Goal: Transaction & Acquisition: Purchase product/service

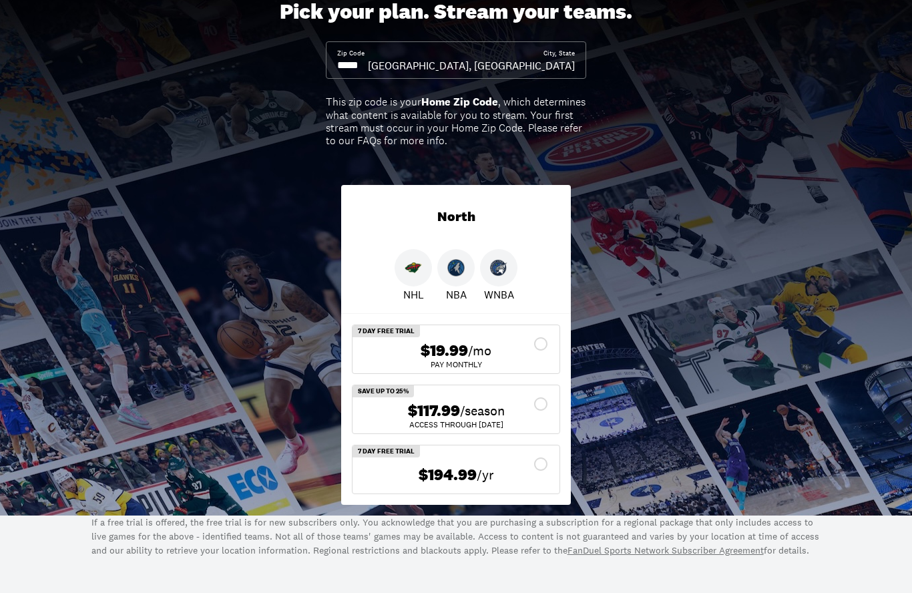
click at [540, 401] on div "$117.99 /season" at bounding box center [456, 410] width 186 height 19
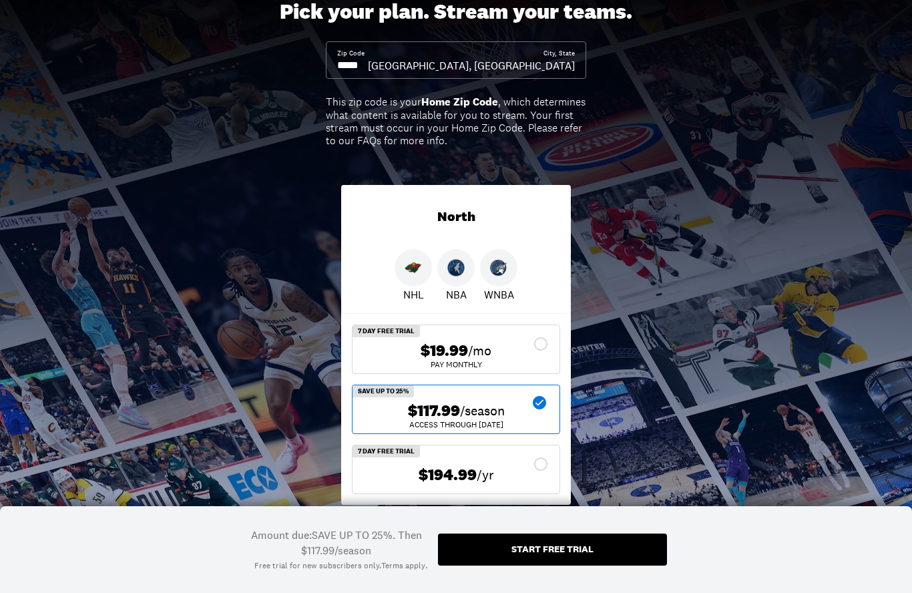
click at [578, 553] on div "Start free trial" at bounding box center [552, 548] width 82 height 9
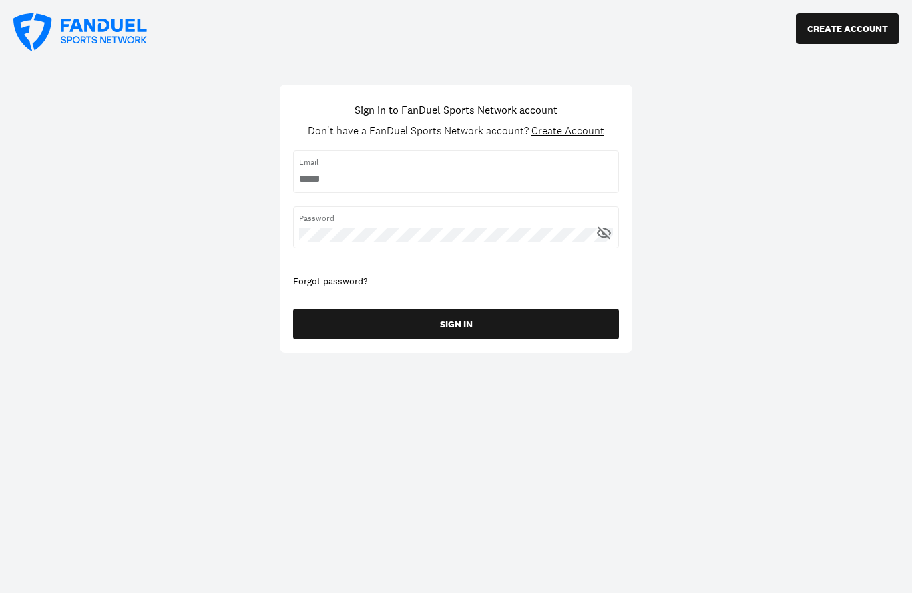
click at [509, 322] on button "SIGN IN" at bounding box center [456, 323] width 326 height 31
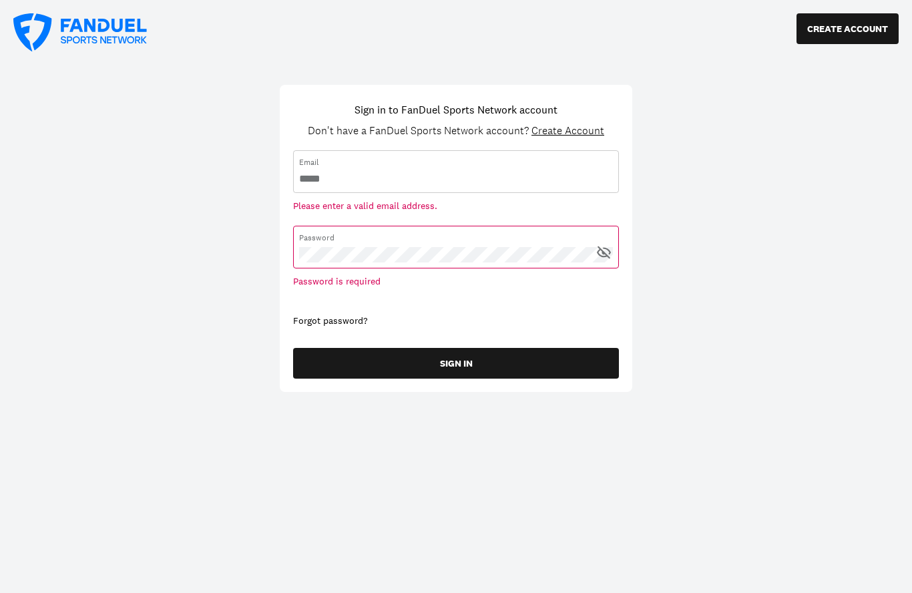
click at [402, 175] on input "username" at bounding box center [456, 179] width 314 height 15
type input "**********"
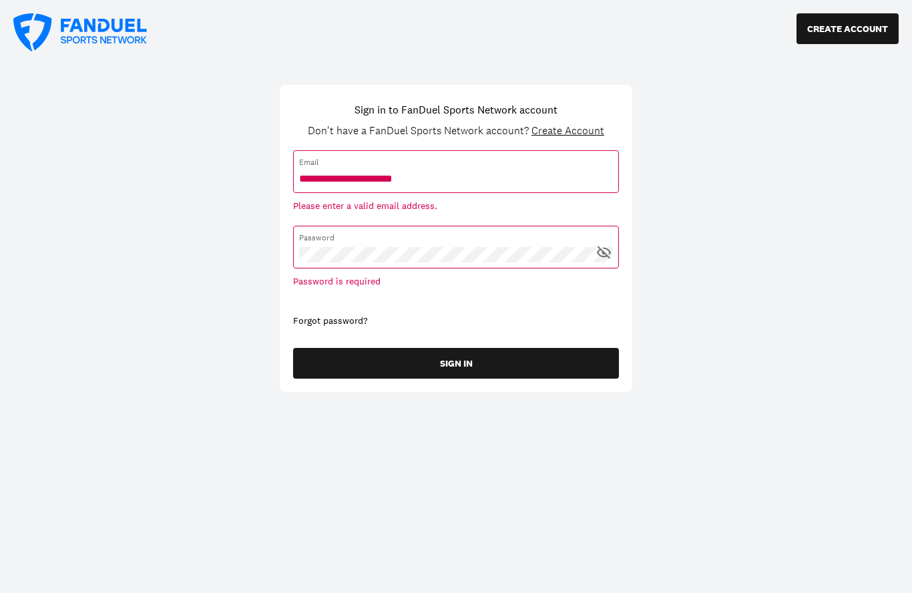
click at [456, 348] on button "SIGN IN" at bounding box center [456, 363] width 326 height 31
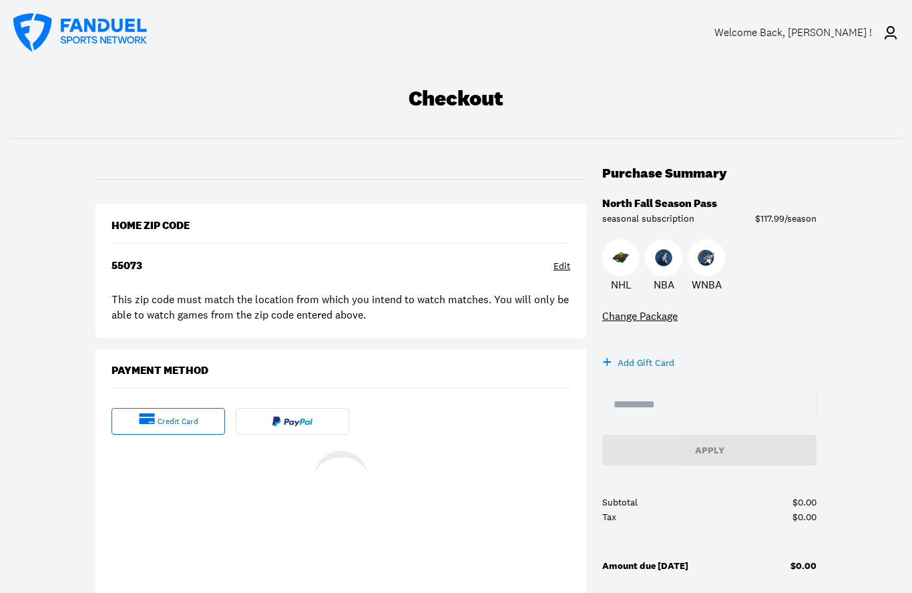
click at [483, 323] on div "Home Zip Code 55073 Edit This zip code must match the location from which you i…" at bounding box center [340, 271] width 491 height 134
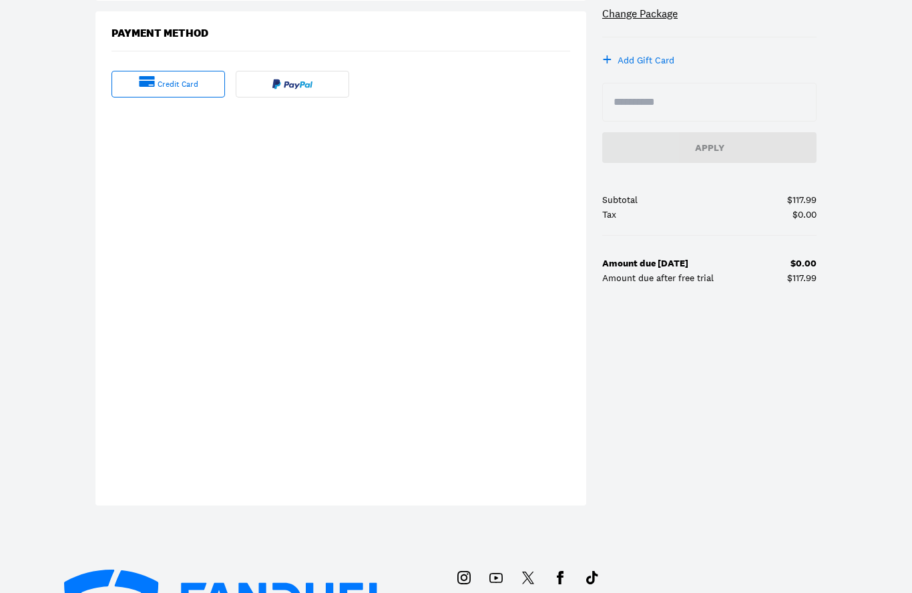
scroll to position [334, 0]
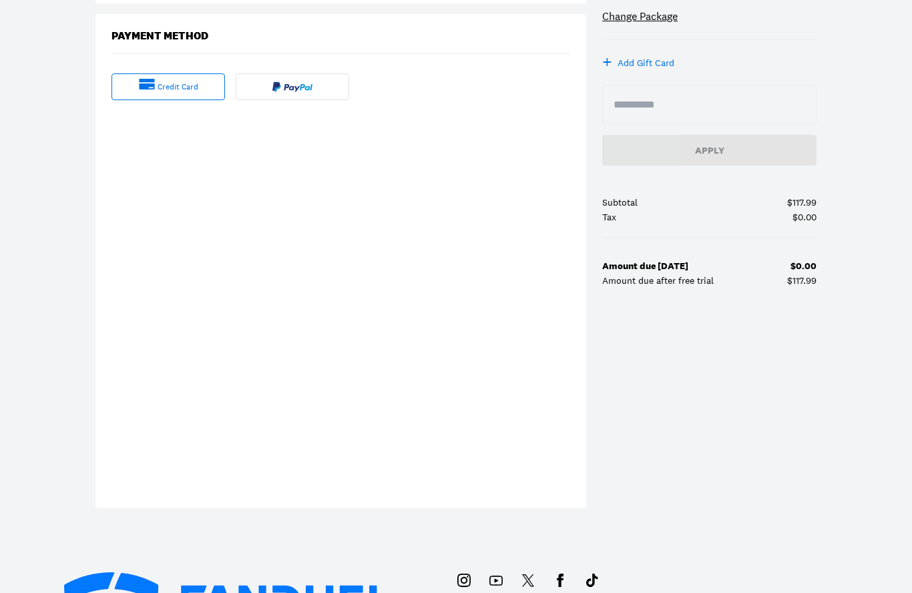
click at [293, 85] on img at bounding box center [292, 86] width 40 height 11
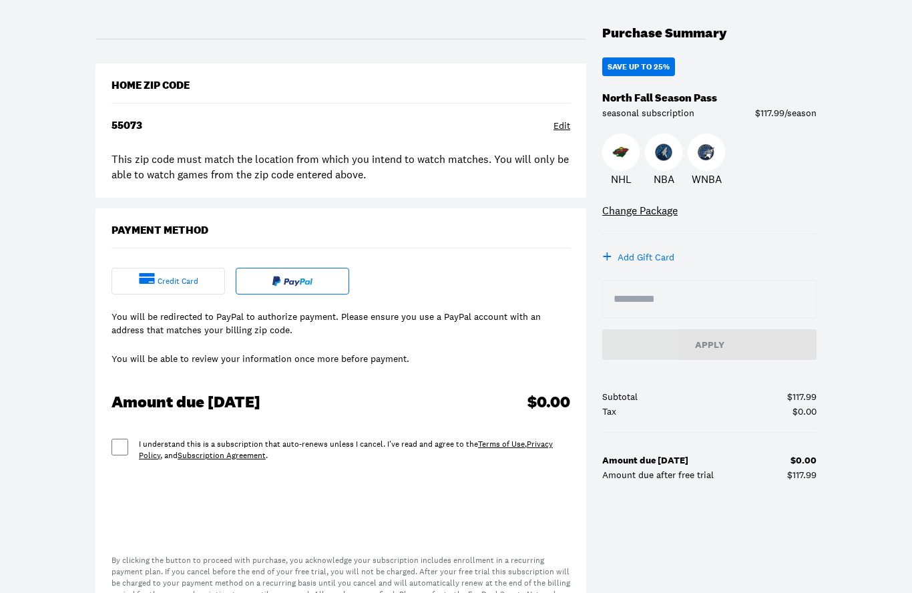
scroll to position [170, 0]
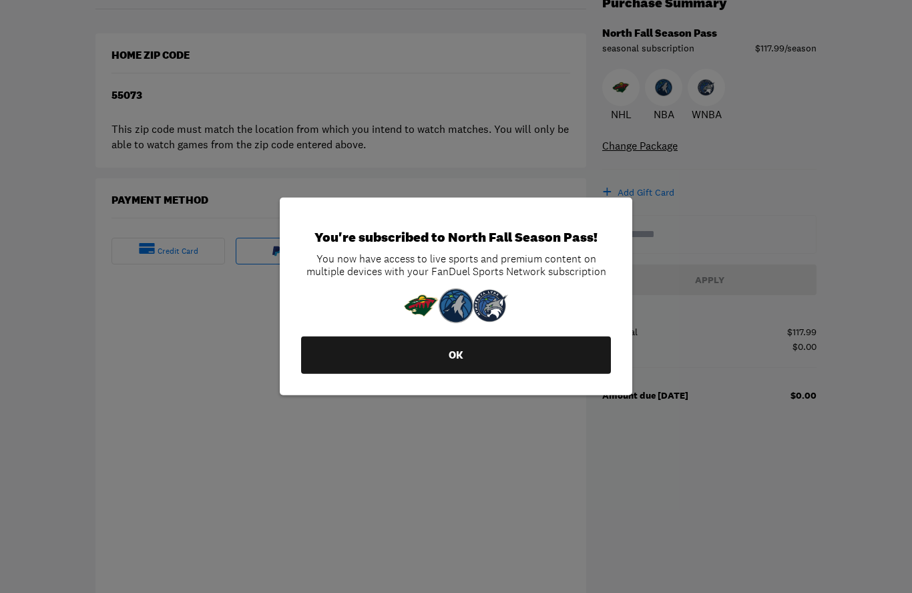
click at [485, 360] on button "OK" at bounding box center [456, 354] width 310 height 37
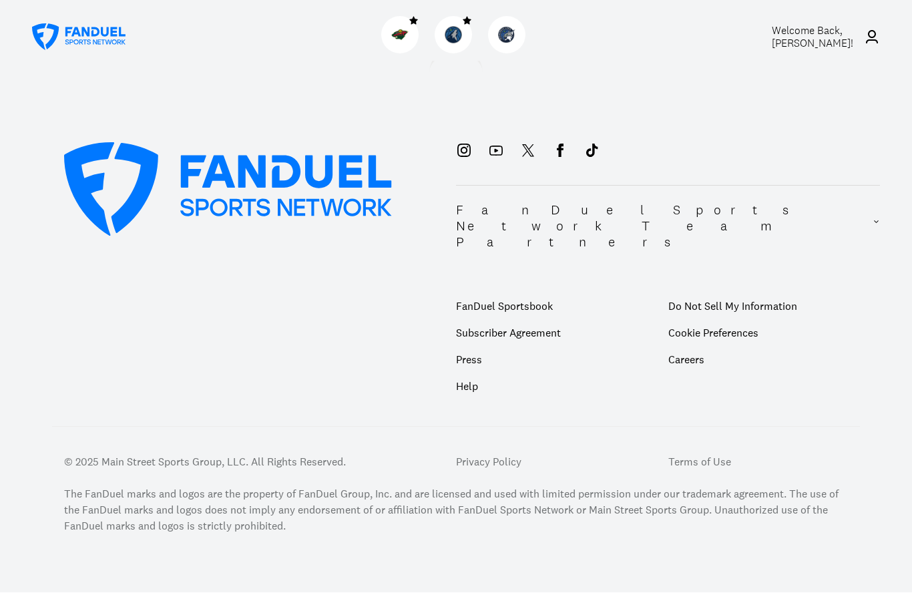
scroll to position [60, 0]
